Goal: Information Seeking & Learning: Learn about a topic

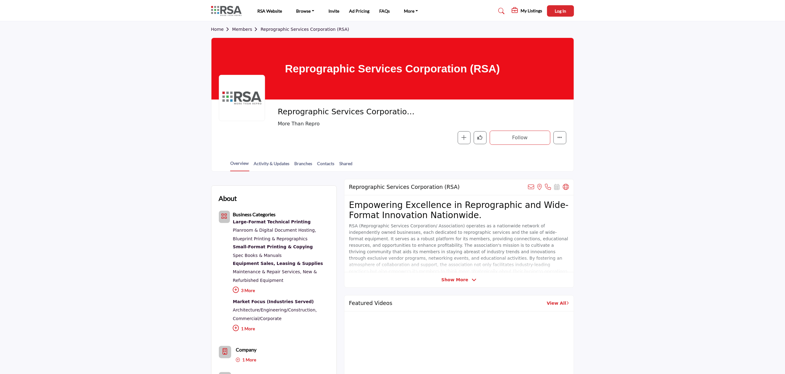
drag, startPoint x: 655, startPoint y: 206, endPoint x: 407, endPoint y: 3, distance: 320.9
click at [265, 12] on link "RSA Website" at bounding box center [270, 10] width 25 height 5
click at [263, 11] on link "RSA Website" at bounding box center [270, 10] width 25 height 5
click at [225, 10] on img at bounding box center [228, 11] width 34 height 10
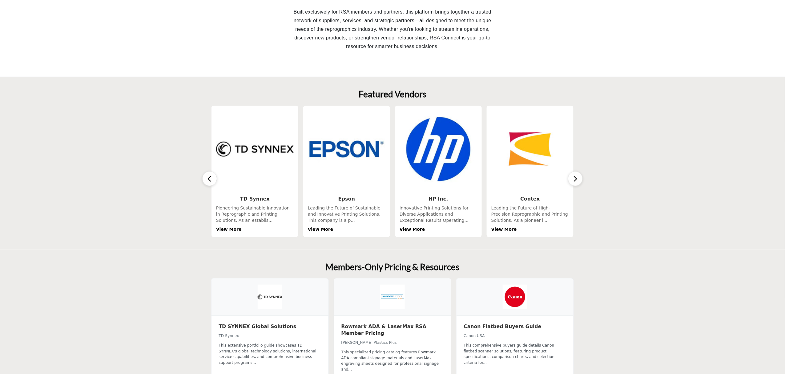
scroll to position [205, 0]
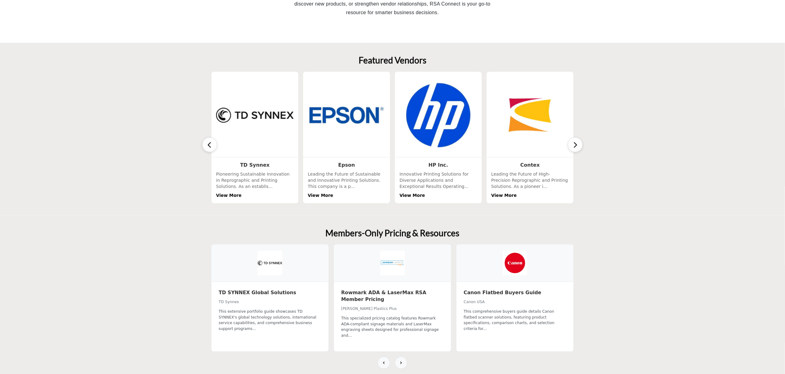
click at [573, 146] on button "button" at bounding box center [575, 144] width 15 height 15
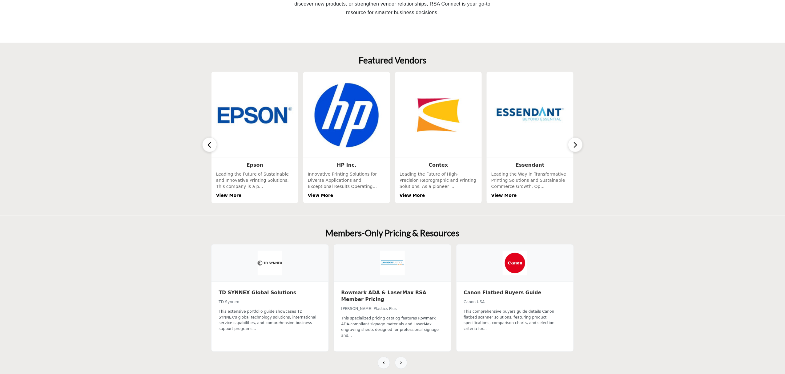
click at [573, 146] on button "button" at bounding box center [575, 144] width 15 height 15
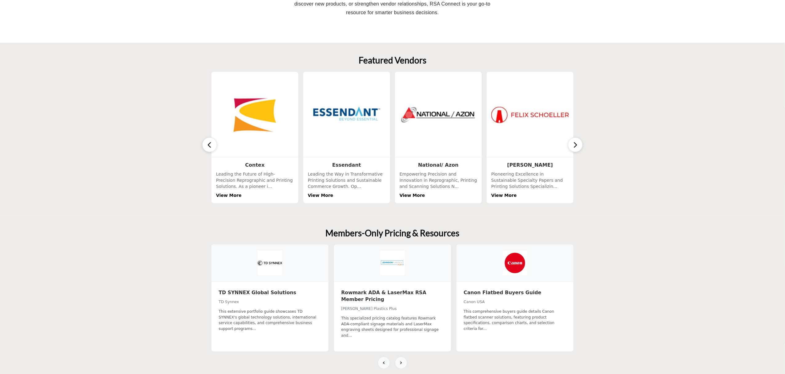
click at [573, 146] on button "button" at bounding box center [575, 144] width 15 height 15
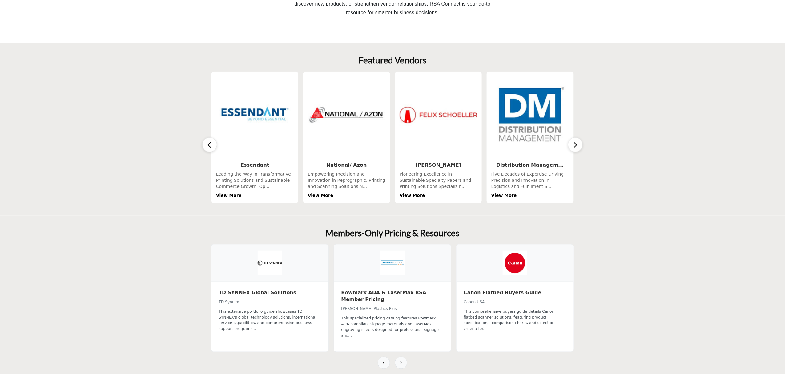
click at [573, 146] on icon "button" at bounding box center [575, 145] width 5 height 8
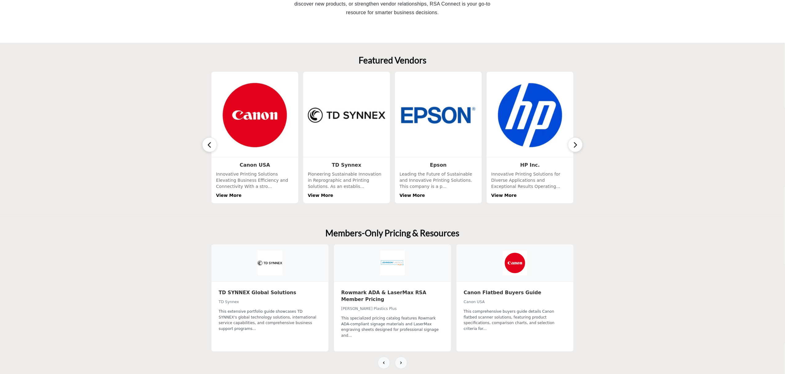
click at [573, 146] on icon "button" at bounding box center [575, 145] width 5 height 8
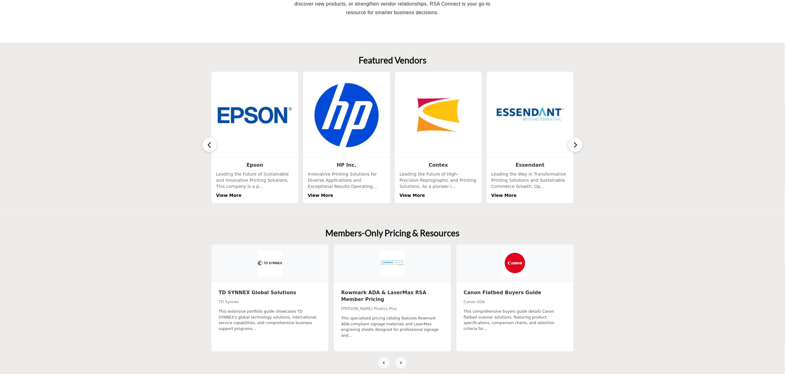
click at [573, 146] on icon "button" at bounding box center [575, 145] width 5 height 8
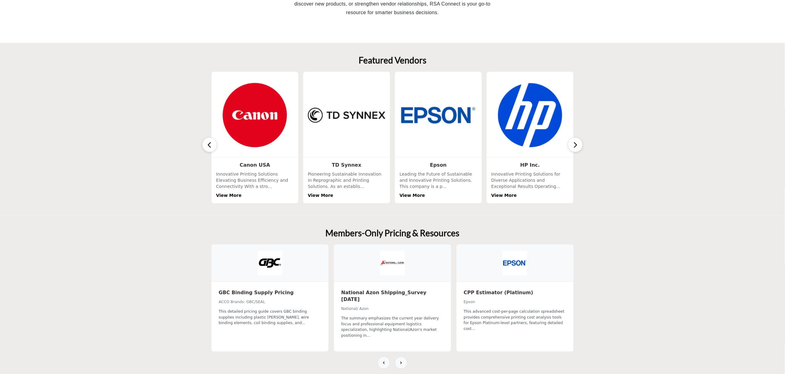
click at [616, 218] on section "Members-Only Pricing & Resources TD SYNNEX Global Solutions TD Synnex Canon USA" at bounding box center [392, 302] width 785 height 173
